Goal: Submit feedback/report problem: Submit feedback/report problem

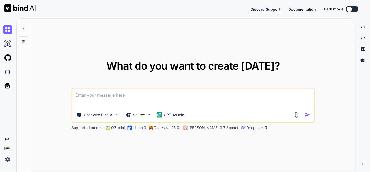
click at [181, 102] on textarea at bounding box center [192, 98] width 241 height 19
type textarea "x"
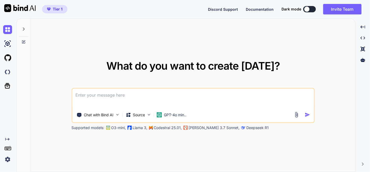
type textarea "t"
type textarea "x"
type textarea "th"
type textarea "x"
type textarea "thi"
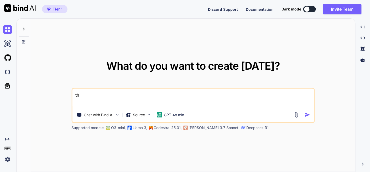
type textarea "x"
type textarea "this"
type textarea "x"
type textarea "this"
type textarea "x"
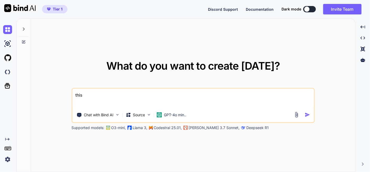
type textarea "this i"
type textarea "x"
type textarea "this is"
type textarea "x"
type textarea "this is"
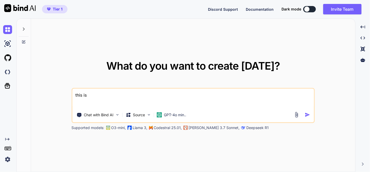
type textarea "x"
type textarea "this is m"
type textarea "x"
type textarea "this is my"
type textarea "x"
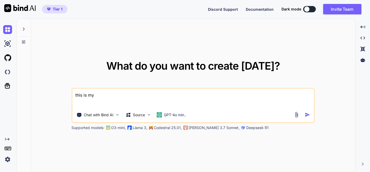
type textarea "this is my"
type textarea "x"
type textarea "this is my t"
type textarea "x"
type textarea "this is my to"
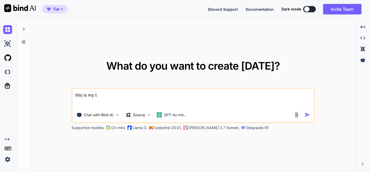
type textarea "x"
type textarea "this is my too"
type textarea "x"
type textarea "this is my tool"
type textarea "x"
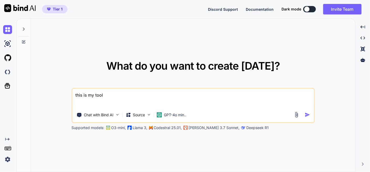
type textarea "this is my tool"
type textarea "x"
type textarea "this is my tool -"
type textarea "x"
type textarea "this is my tool -"
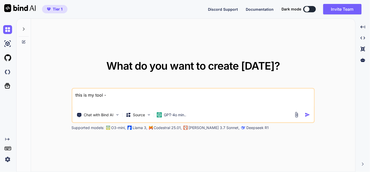
type textarea "x"
type textarea "this is my tool -"
click at [175, 116] on p "GPT-4o min.." at bounding box center [175, 115] width 22 height 5
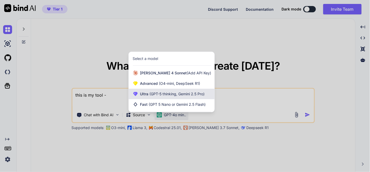
click at [175, 89] on div "Ultra (GPT-5 thinking, Gemini 2.5 Pro)" at bounding box center [172, 94] width 86 height 10
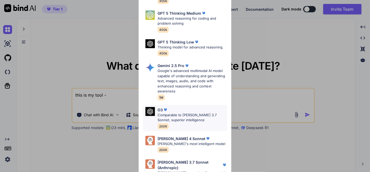
scroll to position [68, 0]
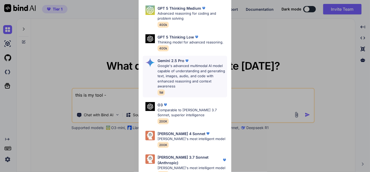
click at [178, 67] on p "Google's advanced multimodal AI model capable of understanding and generating t…" at bounding box center [191, 76] width 69 height 26
type textarea "x"
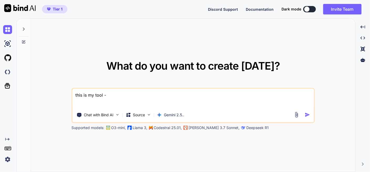
drag, startPoint x: 125, startPoint y: 96, endPoint x: 65, endPoint y: 98, distance: 59.3
click at [65, 98] on div "What do you want to create [DATE]? this is my tool - Chat with Bind AI Source G…" at bounding box center [193, 96] width 324 height 154
type textarea "c"
type textarea "x"
type textarea "cr"
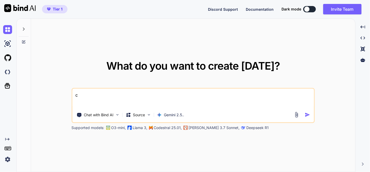
type textarea "x"
type textarea "cre"
type textarea "x"
type textarea "crea"
type textarea "x"
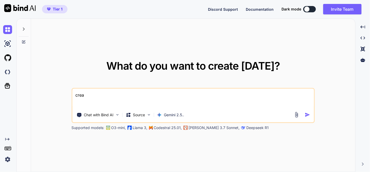
type textarea "creat"
type textarea "x"
type textarea "create"
type textarea "x"
type textarea "create"
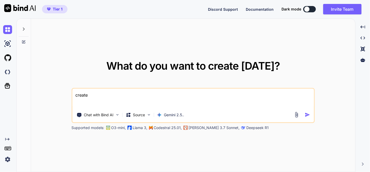
type textarea "x"
type textarea "create p"
type textarea "x"
type textarea "create pr"
type textarea "x"
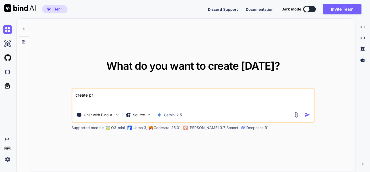
type textarea "create pre"
type textarea "x"
type textarea "create prem"
type textarea "x"
type textarea "create premi"
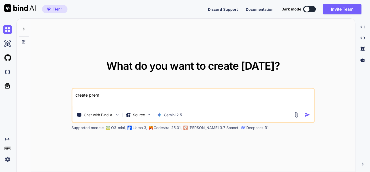
type textarea "x"
type textarea "create premiu"
type textarea "x"
type textarea "create premium"
type textarea "x"
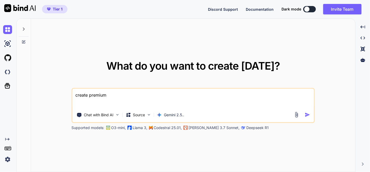
type textarea "create premium"
type textarea "x"
type textarea "create premium l"
type textarea "x"
type textarea "create premium lo"
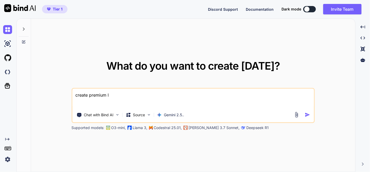
type textarea "x"
type textarea "create premium loo"
type textarea "x"
type textarea "create premium look"
type textarea "x"
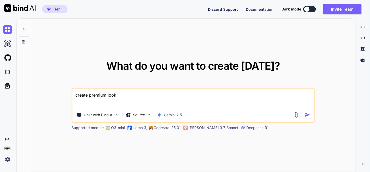
type textarea "create premium looki"
type textarea "x"
type textarea "create premium lookin"
type textarea "x"
type textarea "create premium looking"
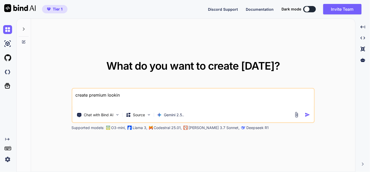
type textarea "x"
type textarea "create premium looking"
type textarea "x"
type textarea "create premium looking t"
type textarea "x"
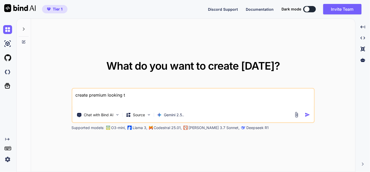
type textarea "create premium looking to"
type textarea "x"
type textarea "create premium looking tol"
type textarea "x"
type textarea "create premium looking tol"
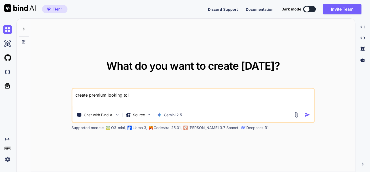
type textarea "x"
type textarea "create premium looking tol"
type textarea "x"
type textarea "create premium looking to"
type textarea "x"
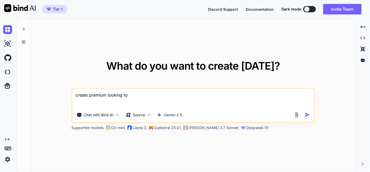
type textarea "create premium looking too"
type textarea "x"
type textarea "create premium looking tool"
type textarea "x"
type textarea "create premium looking tool"
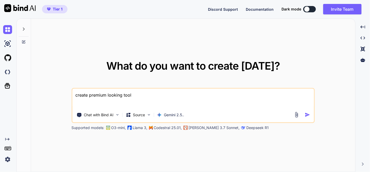
type textarea "x"
type textarea "create premium looking tool t"
type textarea "x"
type textarea "create premium looking tool th"
type textarea "x"
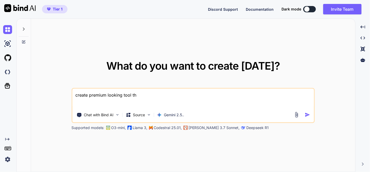
type textarea "create premium looking tool tha"
type textarea "x"
type textarea "create premium looking tool that"
type textarea "x"
type textarea "create premium looking tool that"
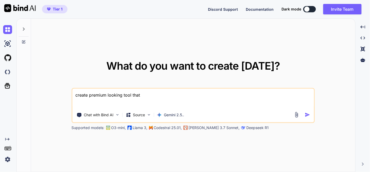
type textarea "x"
click at [108, 98] on textarea "create premium looking tool that" at bounding box center [192, 98] width 241 height 19
drag, startPoint x: 159, startPoint y: 95, endPoint x: 73, endPoint y: 96, distance: 85.8
click at [73, 96] on textarea "create premium looking tool that" at bounding box center [192, 98] width 241 height 19
click at [195, 93] on textarea "create premium looking tool that" at bounding box center [192, 98] width 241 height 19
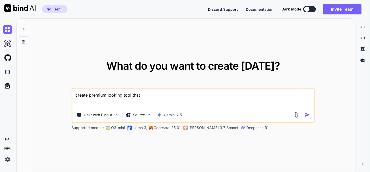
type textarea "create premium looking tool that m"
type textarea "x"
type textarea "create premium looking tool that ma"
type textarea "x"
type textarea "create premium looking tool that man"
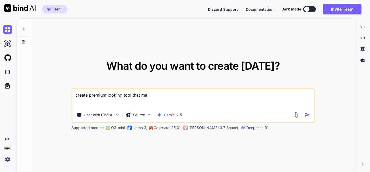
type textarea "x"
type textarea "create premium looking tool that mani"
type textarea "x"
type textarea "create premium looking tool that manif"
type textarea "x"
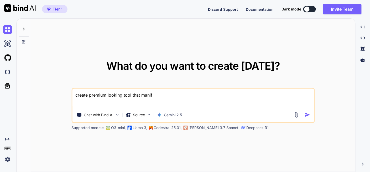
type textarea "create premium looking tool that manifi"
type textarea "x"
type textarea "create premium looking tool that manifie"
type textarea "x"
type textarea "create premium looking tool that manifies"
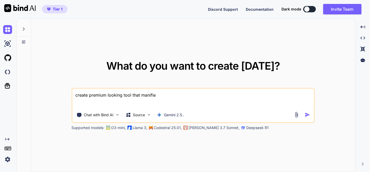
type textarea "x"
type textarea "create premium looking tool that manifie"
type textarea "x"
type textarea "create premium looking tool that manified"
type textarea "x"
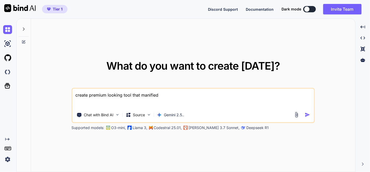
type textarea "create premium looking tool that manifiedc"
type textarea "x"
type textarea "create premium looking tool that manifiedco"
type textarea "x"
type textarea "create premium looking tool that manifiedcod"
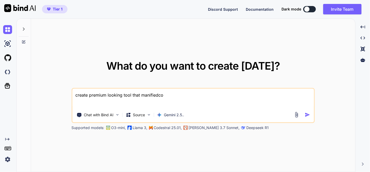
type textarea "x"
type textarea "create premium looking tool that manifiedcode"
type textarea "x"
type textarea "create premium looking tool that manifiedcode"
type textarea "x"
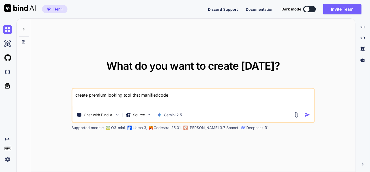
type textarea "create premium looking tool that manifiedcode f"
type textarea "x"
type textarea "create premium looking tool that manifiedcode fi"
type textarea "x"
type textarea "create premium looking tool that manifiedcode fil"
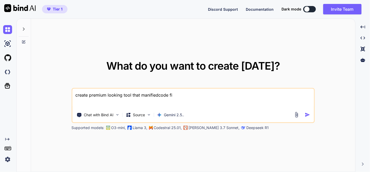
type textarea "x"
type textarea "create premium looking tool that manifiedcode file"
type textarea "x"
click at [158, 94] on textarea "create premium looking tool that manifiedcode file" at bounding box center [192, 98] width 241 height 19
click at [184, 94] on textarea "create premium looking tool that manified code file" at bounding box center [192, 98] width 241 height 19
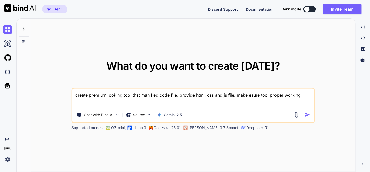
click at [123, 96] on textarea "create premium looking tool that manified code file, provide html, css and js f…" at bounding box center [192, 98] width 241 height 19
type textarea "create premium looking pro tool that manified code file, provide html, css and …"
click at [308, 114] on img "button" at bounding box center [308, 115] width 6 height 6
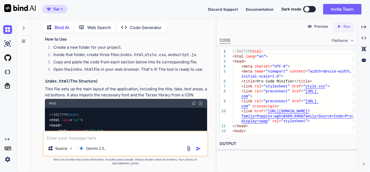
scroll to position [175, 0]
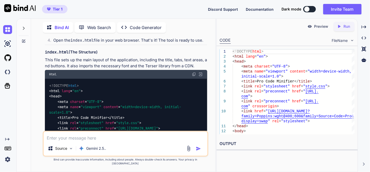
click at [193, 72] on img at bounding box center [194, 74] width 4 height 4
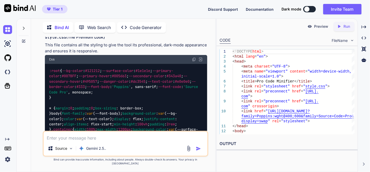
scroll to position [525, 0]
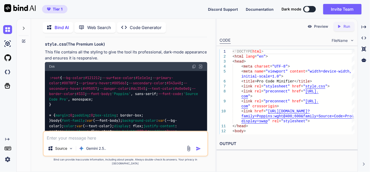
click at [195, 69] on img at bounding box center [194, 67] width 4 height 4
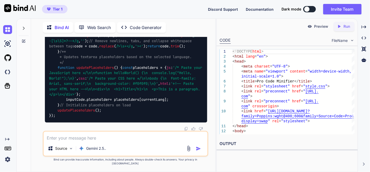
scroll to position [1661, 0]
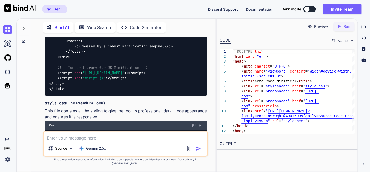
scroll to position [466, 0]
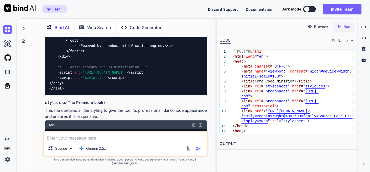
click at [70, 141] on textarea at bounding box center [126, 136] width 164 height 9
click at [162, 141] on textarea "add option upload file (tool auto detech type of file)" at bounding box center [126, 136] width 164 height 9
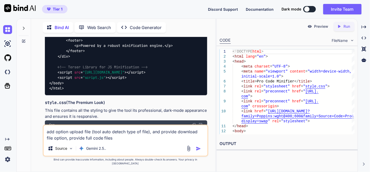
type textarea "add option upload file (tool auto detech type of file), and provide download fi…"
click at [200, 151] on img "button" at bounding box center [198, 148] width 5 height 5
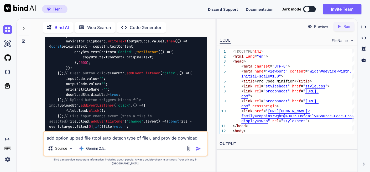
scroll to position [2700, 0]
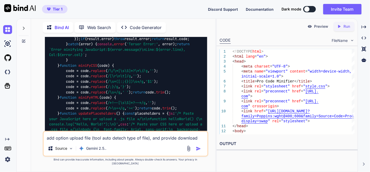
scroll to position [3079, 0]
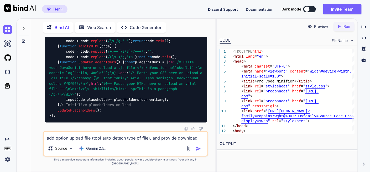
scroll to position [4274, 0]
click at [92, 141] on textarea "add option upload file (tool auto detech type of file), and provide download fi…" at bounding box center [126, 136] width 164 height 9
click at [156, 141] on textarea "upload file option should be top before file type as not button but" at bounding box center [126, 136] width 164 height 9
click at [197, 141] on textarea "upload file option should be top before file type as not simple button but" at bounding box center [126, 136] width 164 height 9
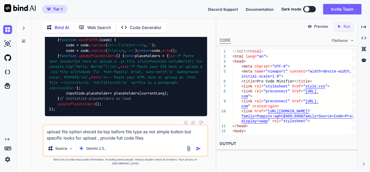
type textarea "upload file option should be top before file type as not simple button but spec…"
click at [197, 151] on img "button" at bounding box center [198, 148] width 5 height 5
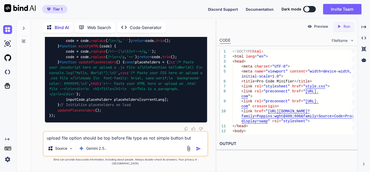
scroll to position [5720, 0]
